Goal: Information Seeking & Learning: Find specific page/section

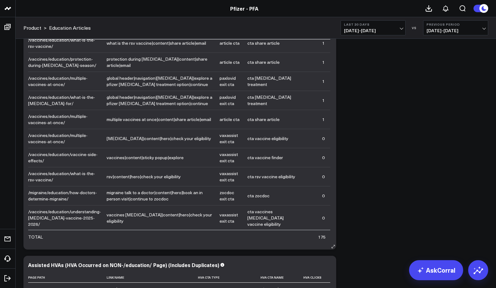
scroll to position [248, 0]
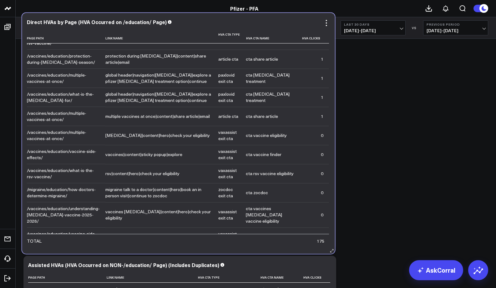
drag, startPoint x: 29, startPoint y: 199, endPoint x: 26, endPoint y: 204, distance: 5.6
click at [27, 205] on div "/vaccines/education/understanding-covid-19-vaccine-2025-2026/" at bounding box center [63, 214] width 73 height 19
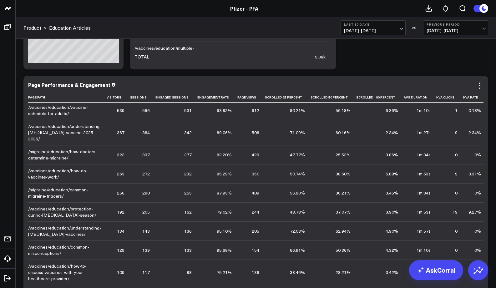
scroll to position [0, 0]
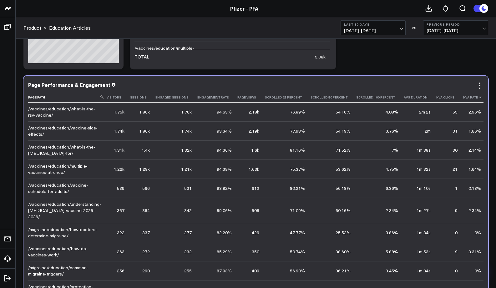
click at [478, 98] on icon at bounding box center [480, 97] width 5 height 4
